Goal: Book appointment/travel/reservation

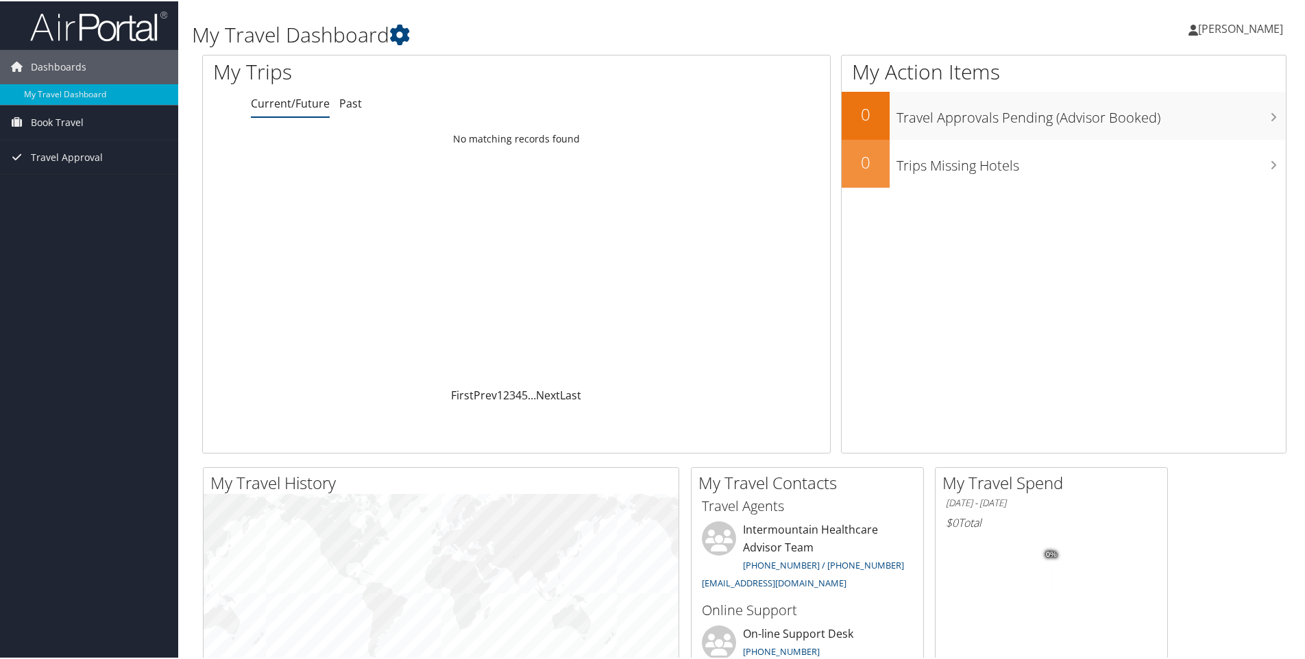
click at [1204, 28] on span "[PERSON_NAME]" at bounding box center [1240, 27] width 85 height 15
click at [53, 122] on span "Book Travel" at bounding box center [57, 121] width 53 height 34
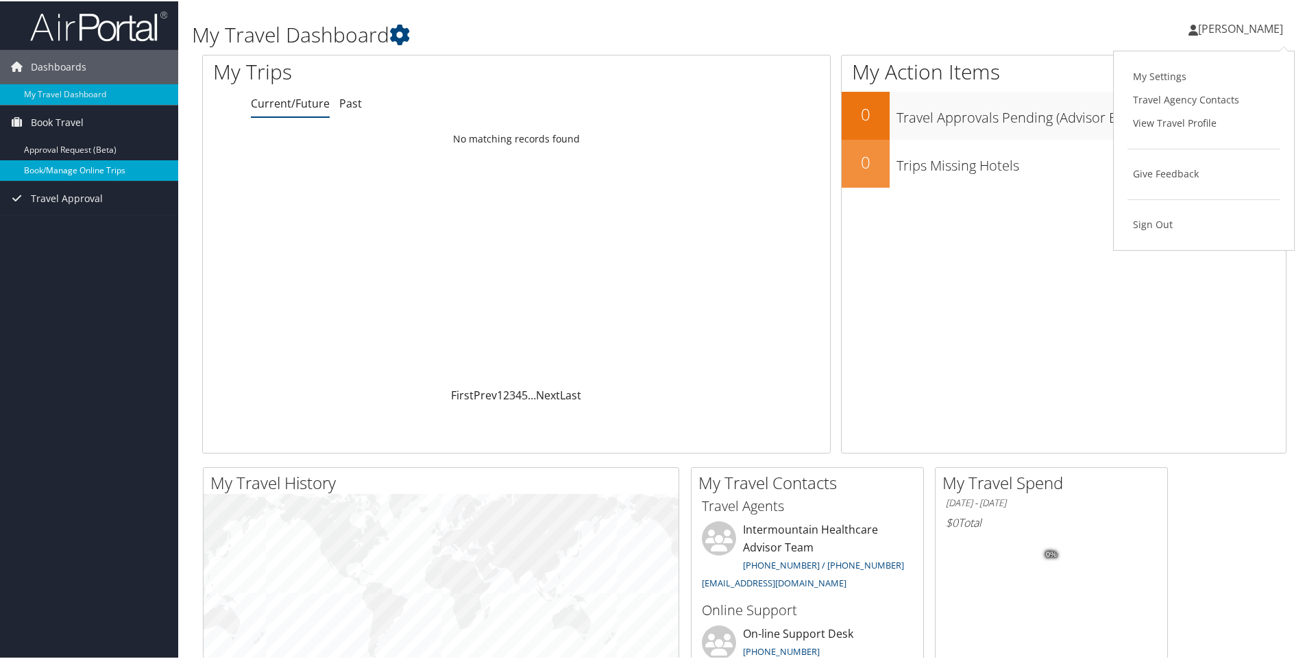
click at [58, 169] on link "Book/Manage Online Trips" at bounding box center [89, 169] width 178 height 21
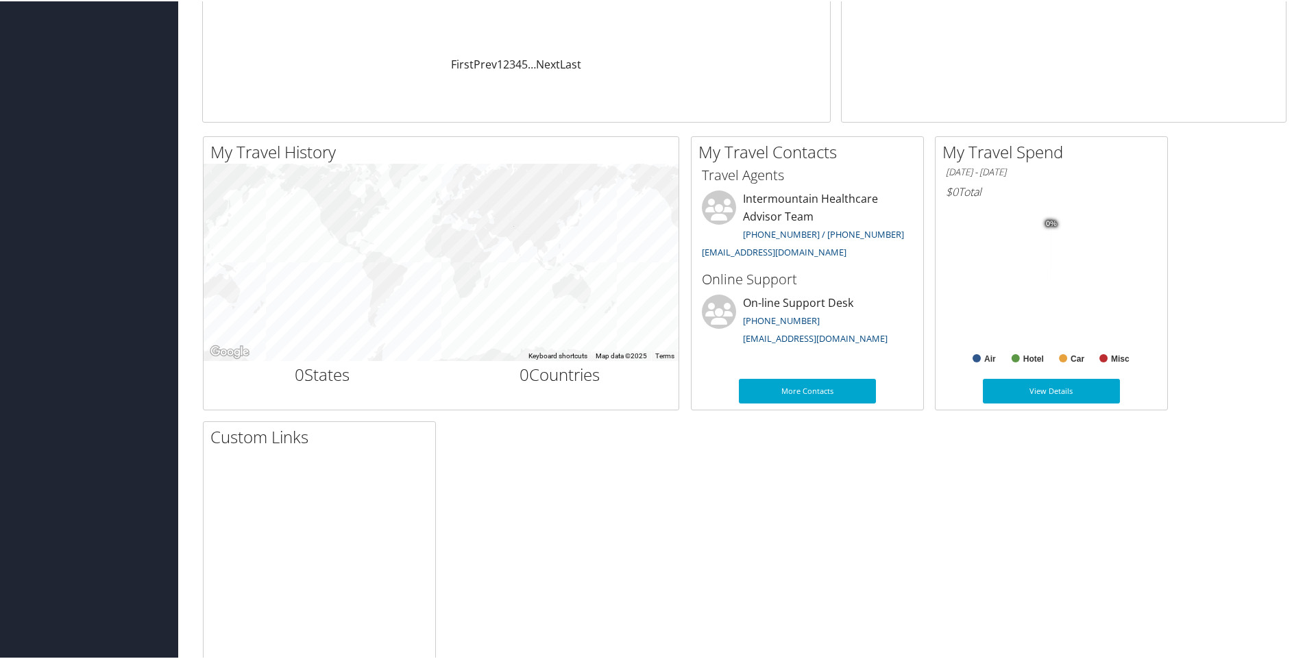
scroll to position [390, 0]
